Goal: Use online tool/utility: Utilize a website feature to perform a specific function

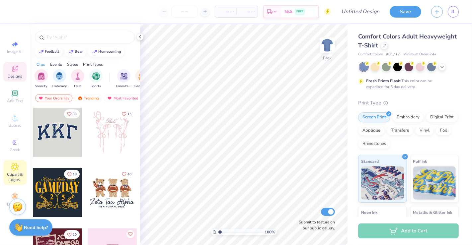
click at [19, 163] on div "Clipart & logos" at bounding box center [14, 172] width 23 height 25
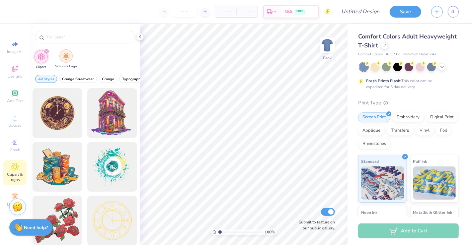
click at [66, 60] on div "filter for School's Logo" at bounding box center [65, 55] width 13 height 13
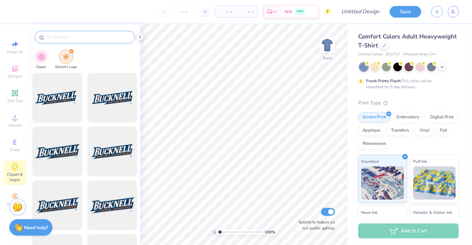
click at [84, 38] on input "text" at bounding box center [88, 37] width 85 height 7
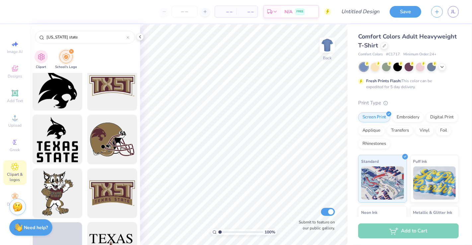
scroll to position [769, 0]
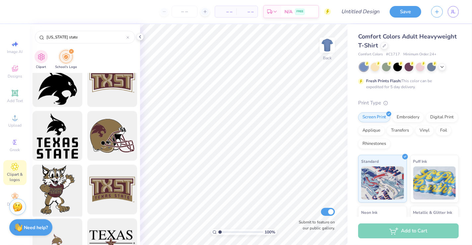
type input "[US_STATE] state"
click at [69, 187] on div at bounding box center [57, 190] width 55 height 55
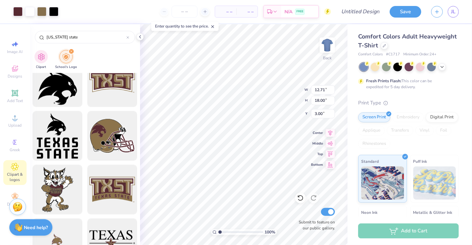
type input "2.59"
type input "11.07"
type input "15.68"
type input "3.90"
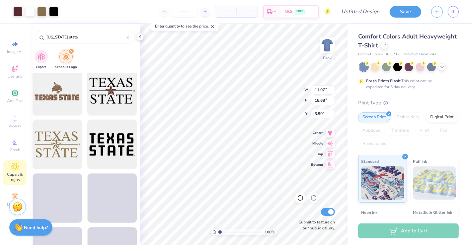
scroll to position [922, 0]
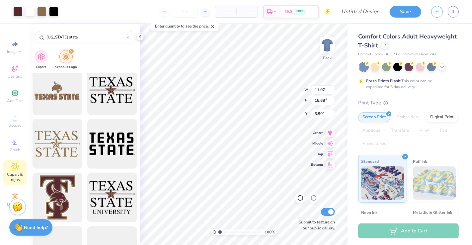
type input "9.70"
type input "13.74"
type input "4.08"
click at [127, 38] on icon at bounding box center [128, 37] width 3 height 3
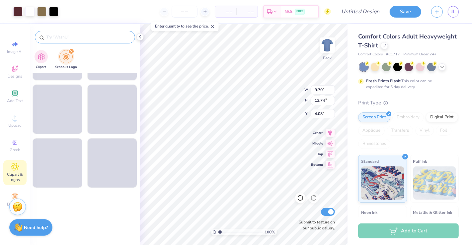
click at [96, 40] on input "text" at bounding box center [88, 37] width 85 height 7
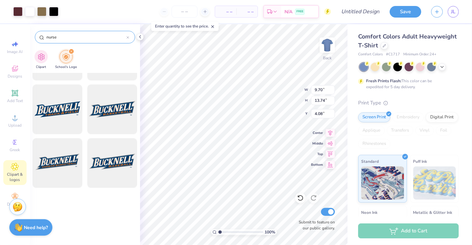
type input "nurse"
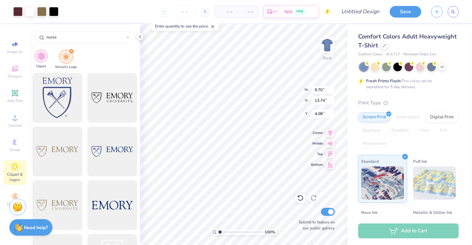
click at [45, 54] on img "filter for Clipart" at bounding box center [42, 56] width 8 height 8
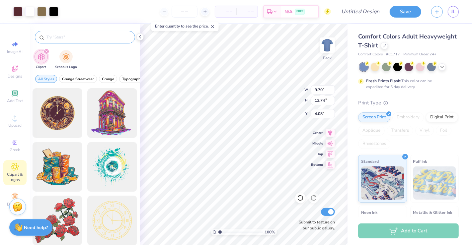
click at [60, 35] on input "text" at bounding box center [88, 37] width 85 height 7
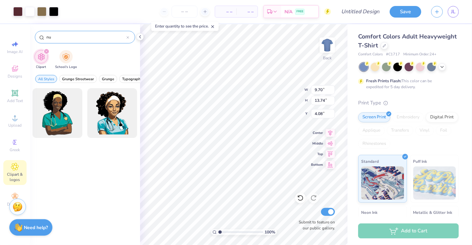
type input "n"
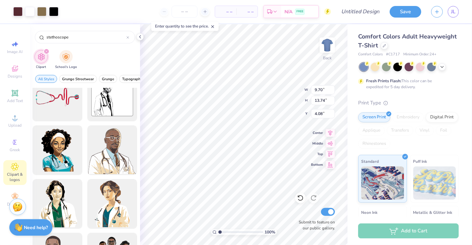
scroll to position [0, 0]
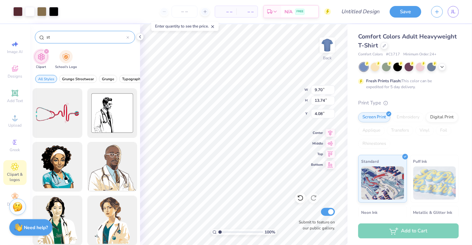
type input "s"
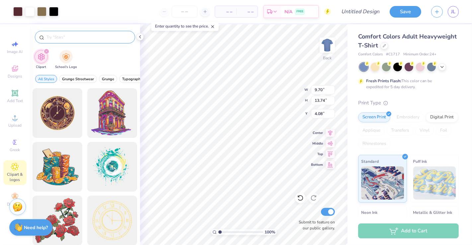
type input "h"
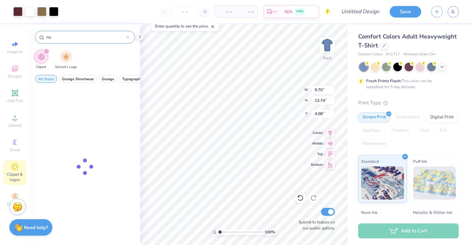
type input "n"
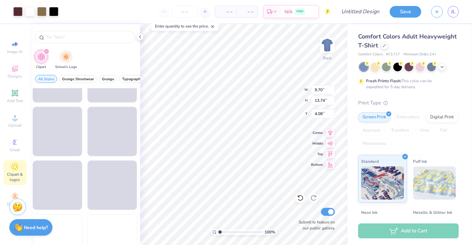
scroll to position [963, 0]
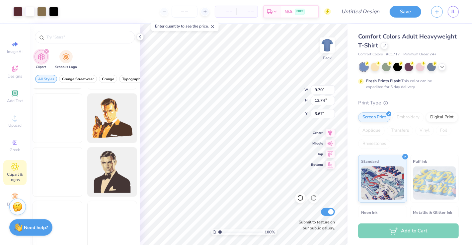
type input "3.00"
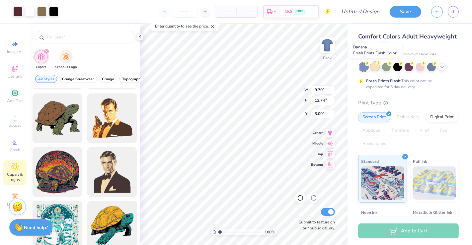
click at [375, 67] on div at bounding box center [375, 66] width 9 height 9
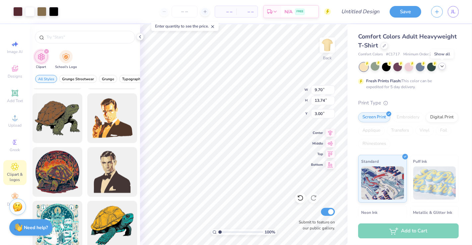
click at [441, 66] on icon at bounding box center [442, 66] width 5 height 5
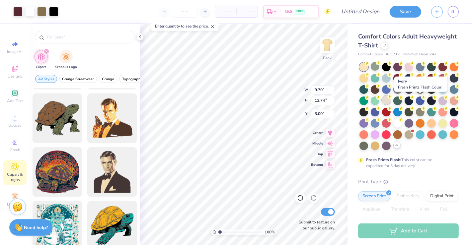
click at [392, 99] on icon at bounding box center [390, 97] width 5 height 5
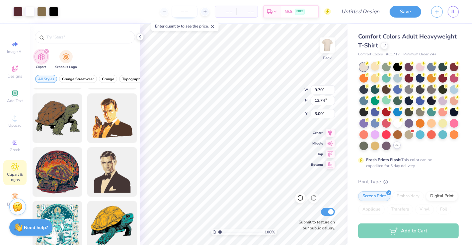
click at [189, 13] on input "number" at bounding box center [185, 12] width 26 height 12
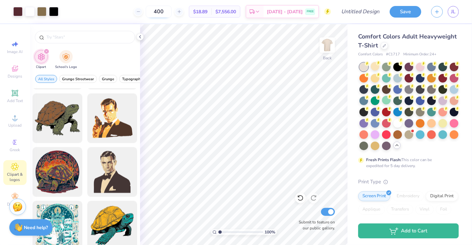
click at [172, 10] on input "400" at bounding box center [159, 12] width 26 height 12
type input "4"
type input "5"
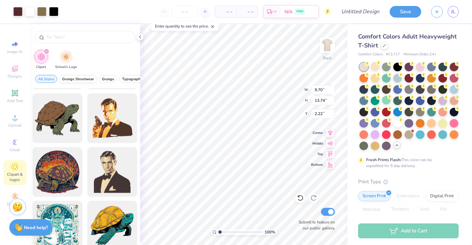
type input "2.22"
click at [63, 39] on input "text" at bounding box center [88, 37] width 85 height 7
click at [14, 125] on span "Upload" at bounding box center [14, 125] width 13 height 5
click at [108, 37] on input "text" at bounding box center [88, 37] width 85 height 7
click at [67, 63] on div "School's Logo" at bounding box center [66, 59] width 22 height 20
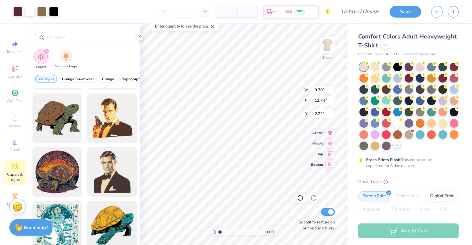
type input "nurse"
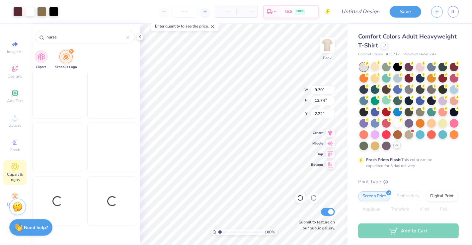
scroll to position [688, 0]
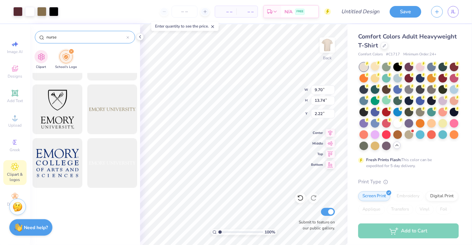
click at [129, 32] on div "nurse" at bounding box center [85, 37] width 100 height 13
click at [128, 38] on icon at bounding box center [128, 37] width 3 height 3
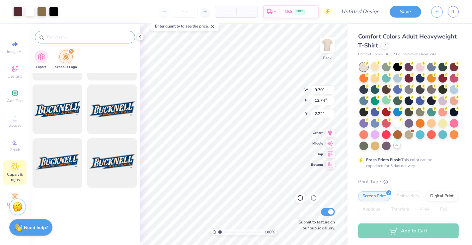
click at [72, 34] on input "text" at bounding box center [88, 37] width 85 height 7
type input "txst"
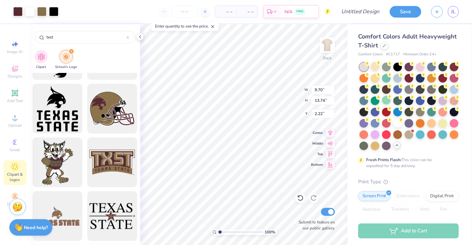
scroll to position [794, 0]
